Goal: Navigation & Orientation: Find specific page/section

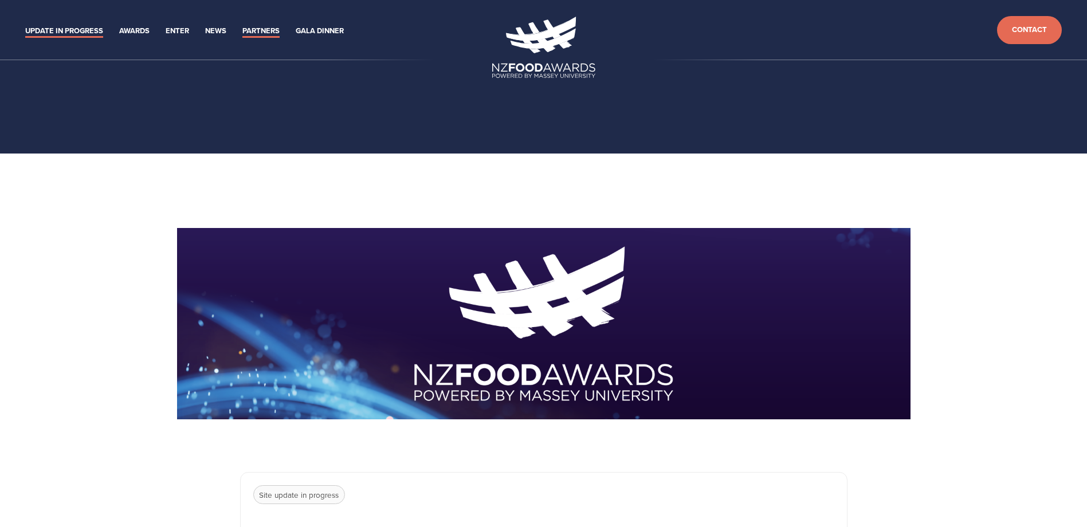
click at [242, 25] on link "Partners" at bounding box center [260, 31] width 37 height 13
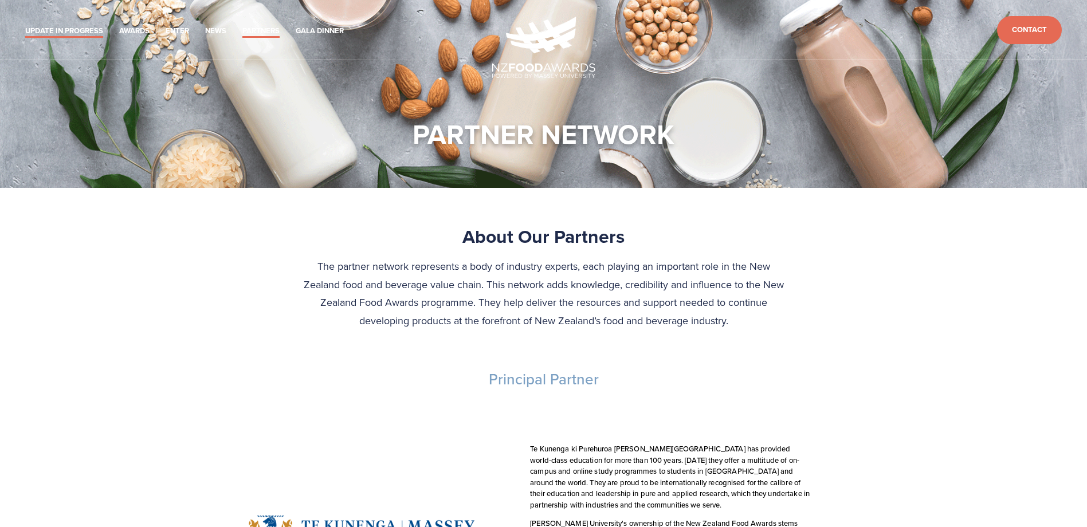
click at [59, 25] on link "Update in Progress" at bounding box center [64, 31] width 78 height 13
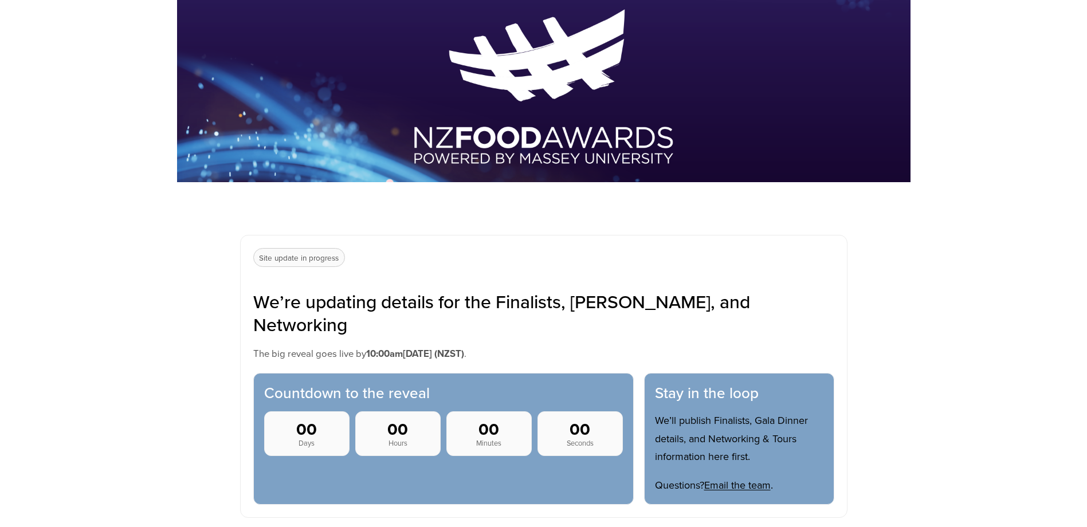
scroll to position [172, 0]
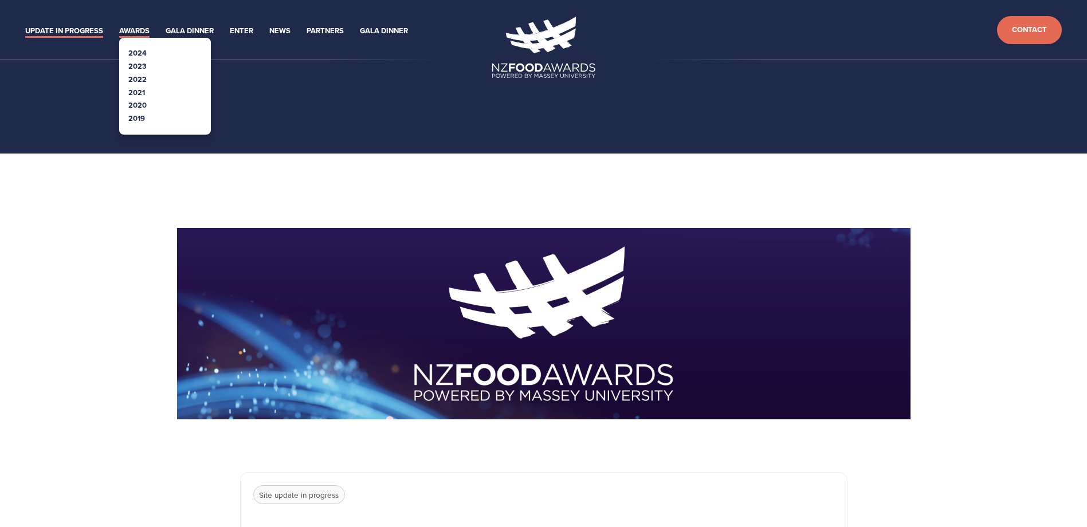
click at [119, 25] on link "Awards" at bounding box center [134, 31] width 30 height 13
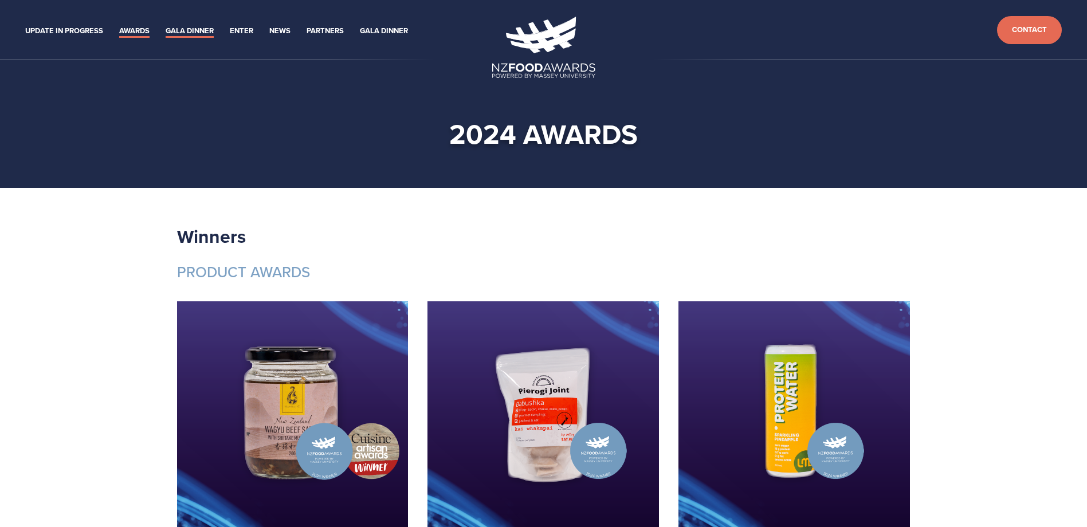
click at [125, 23] on ul "Update in Progress Awards 2024 2023 2022 2021 Enter" at bounding box center [255, 30] width 474 height 16
click at [166, 25] on link "Gala Dinner" at bounding box center [190, 31] width 48 height 13
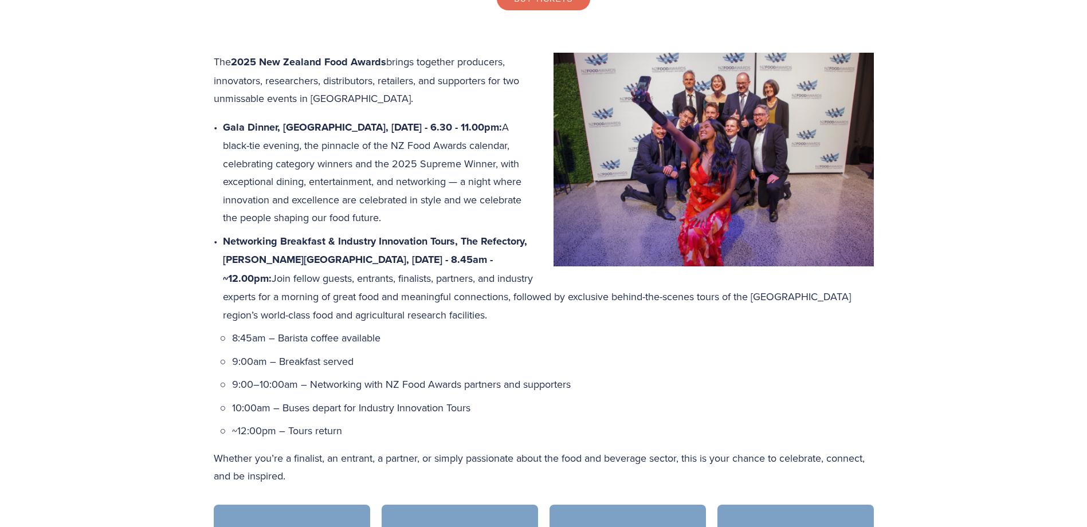
scroll to position [573, 0]
